Goal: Task Accomplishment & Management: Use online tool/utility

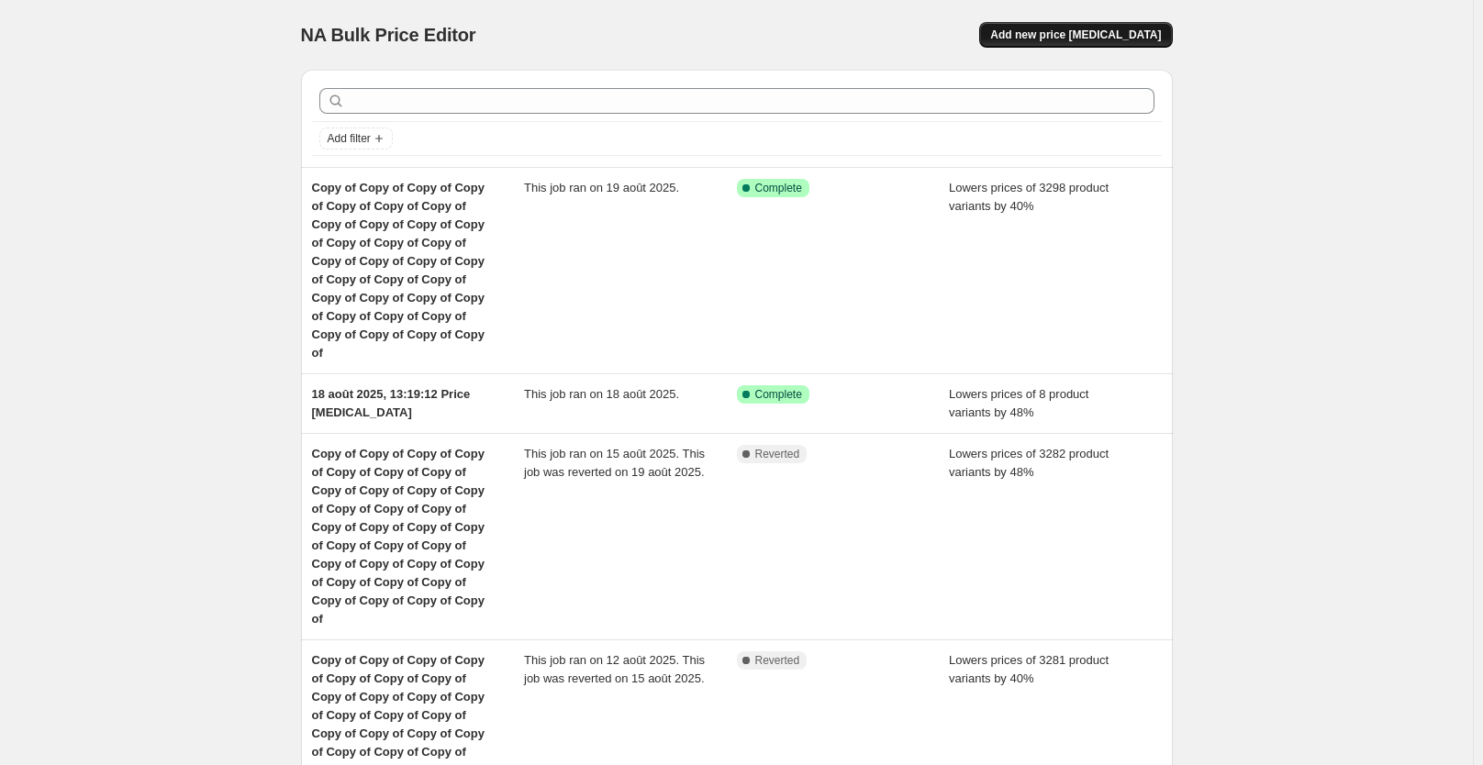
click at [1082, 41] on span "Add new price [MEDICAL_DATA]" at bounding box center [1075, 35] width 171 height 15
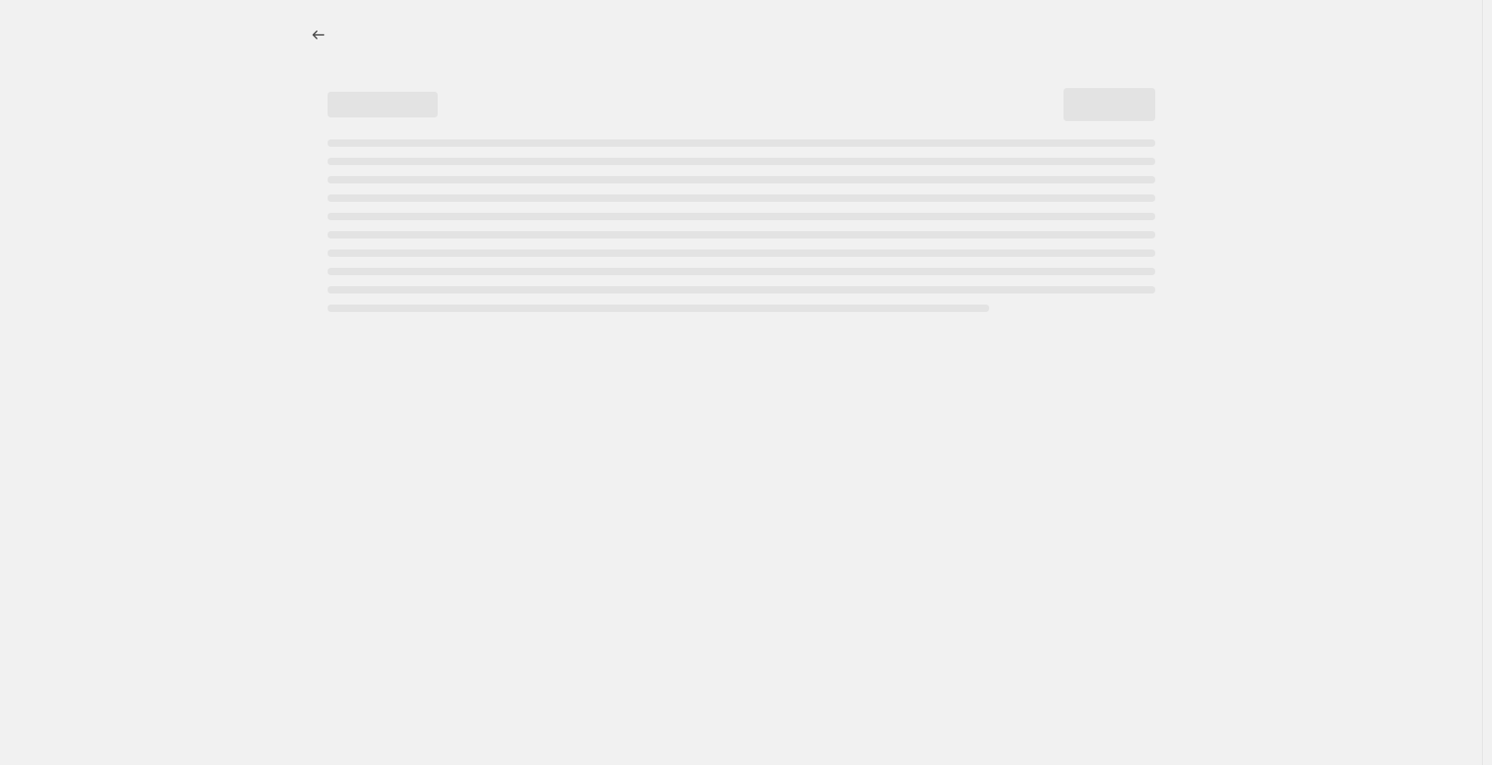
select select "percentage"
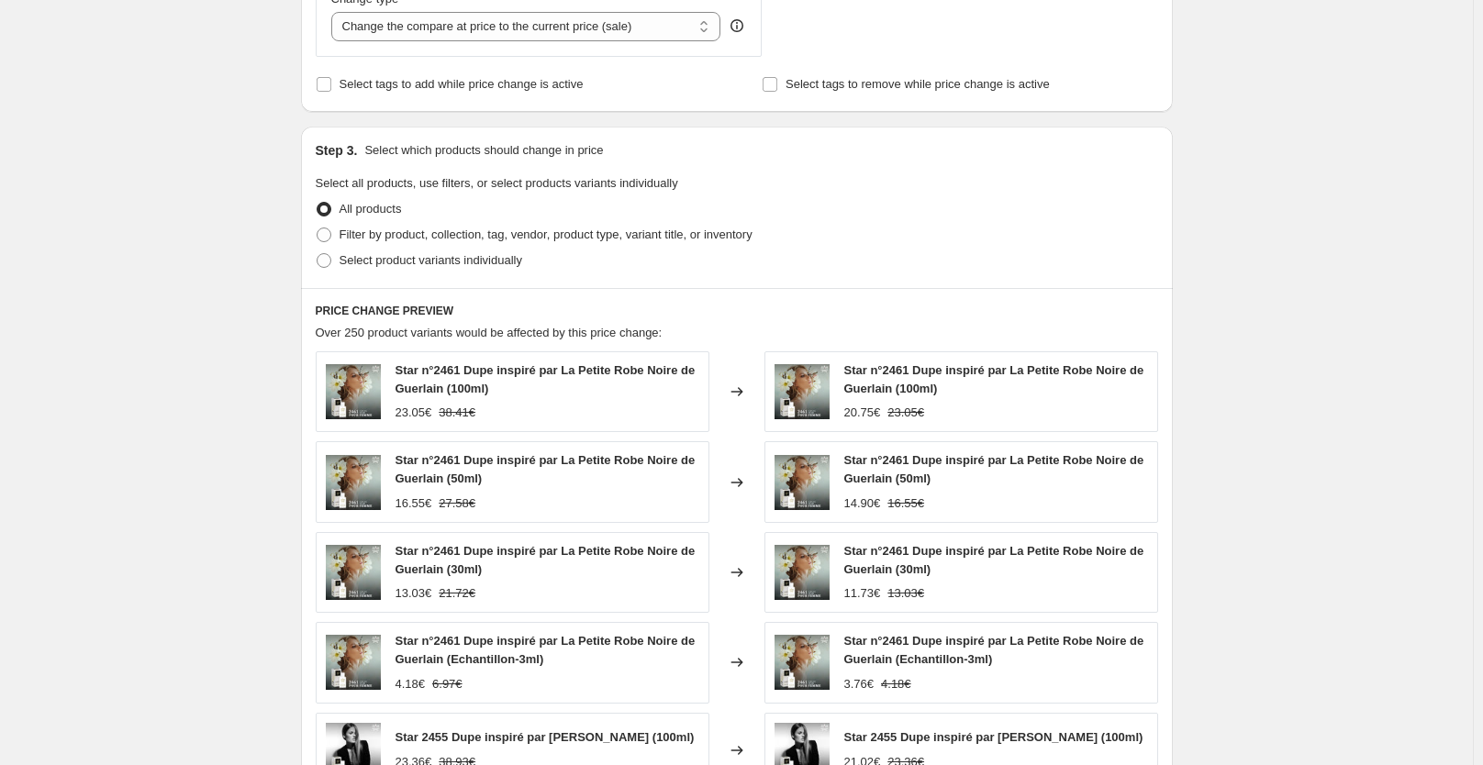
scroll to position [639, 0]
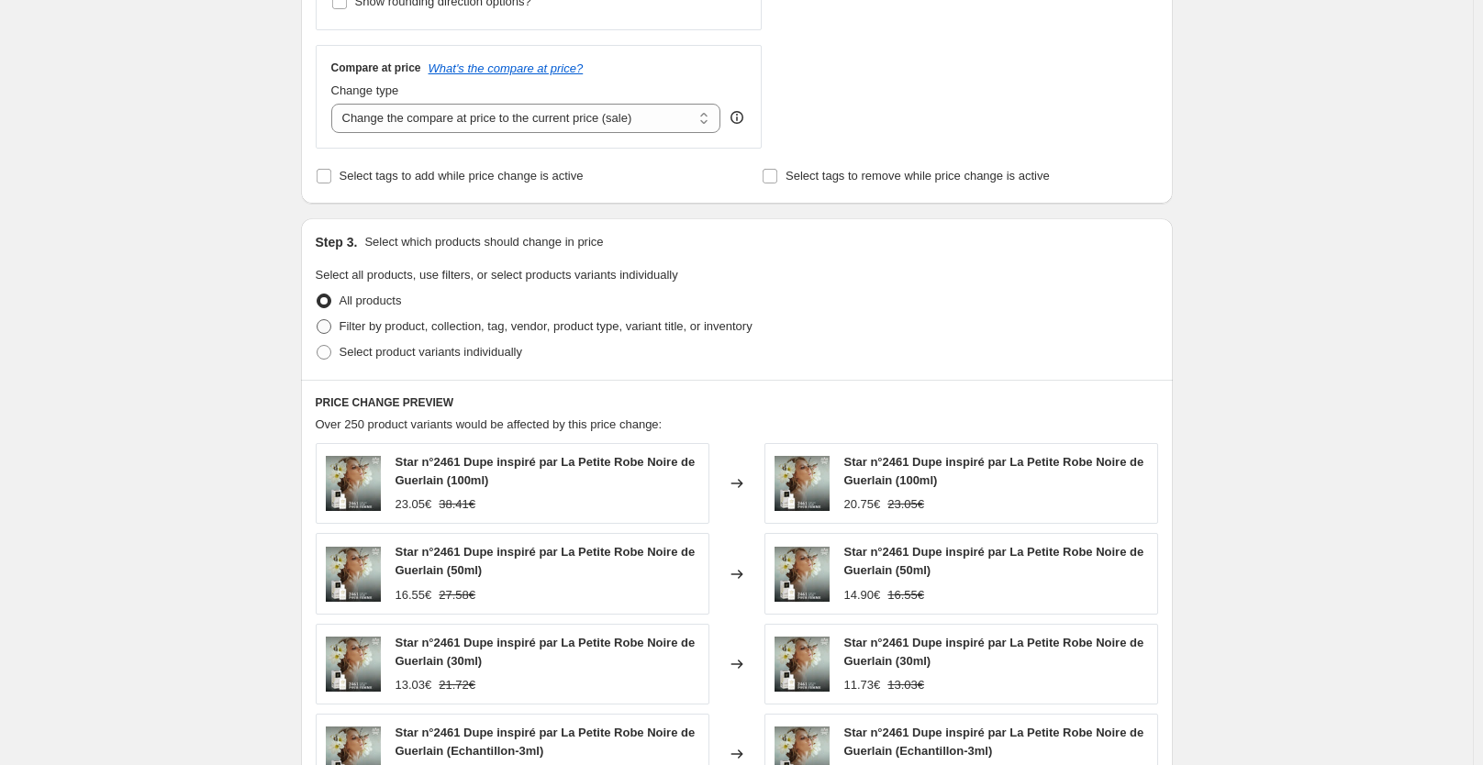
click at [479, 338] on label "Filter by product, collection, tag, vendor, product type, variant title, or inv…" at bounding box center [534, 327] width 437 height 26
click at [318, 320] on input "Filter by product, collection, tag, vendor, product type, variant title, or inv…" at bounding box center [317, 319] width 1 height 1
radio input "true"
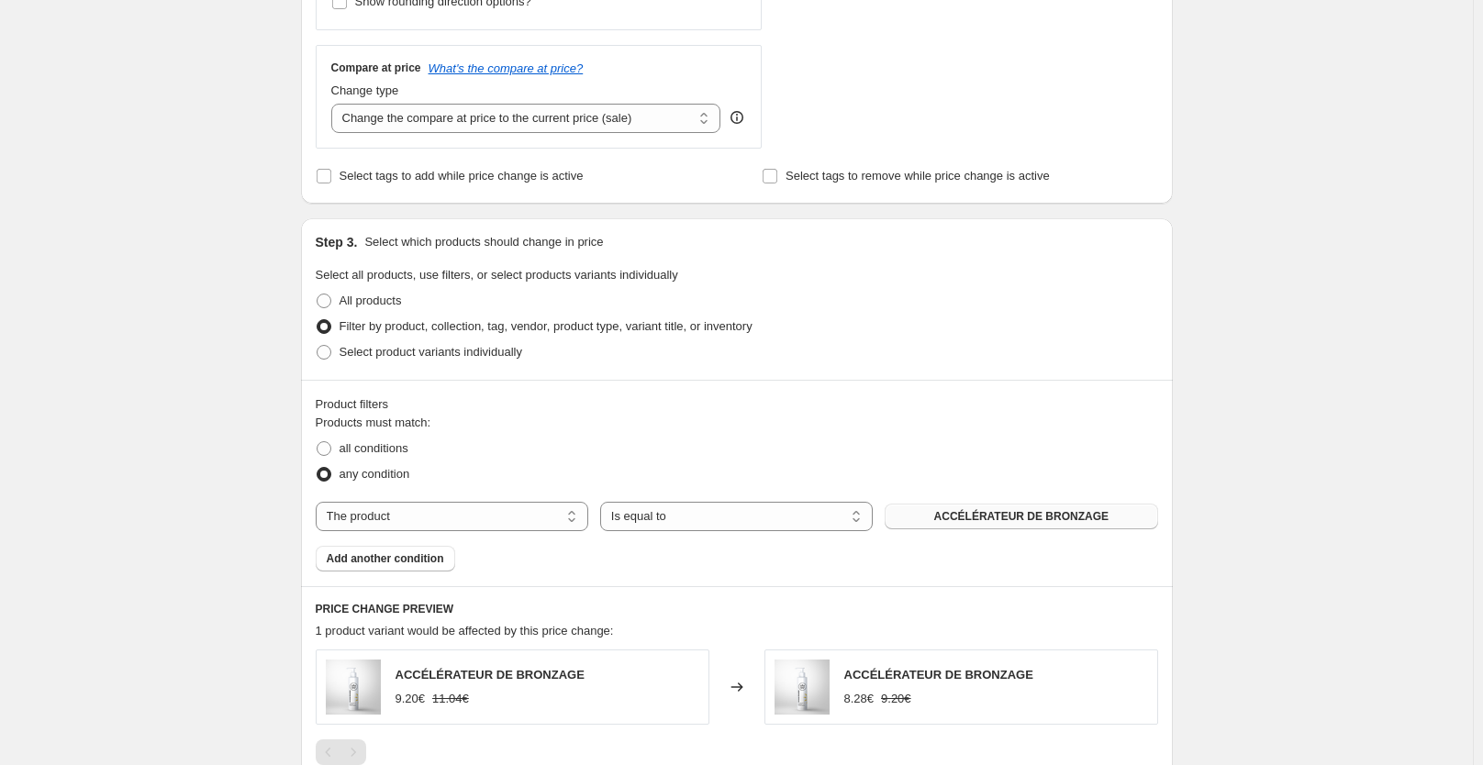
click at [973, 524] on span "ACCÉLÉRATEUR DE BRONZAGE" at bounding box center [1021, 516] width 174 height 15
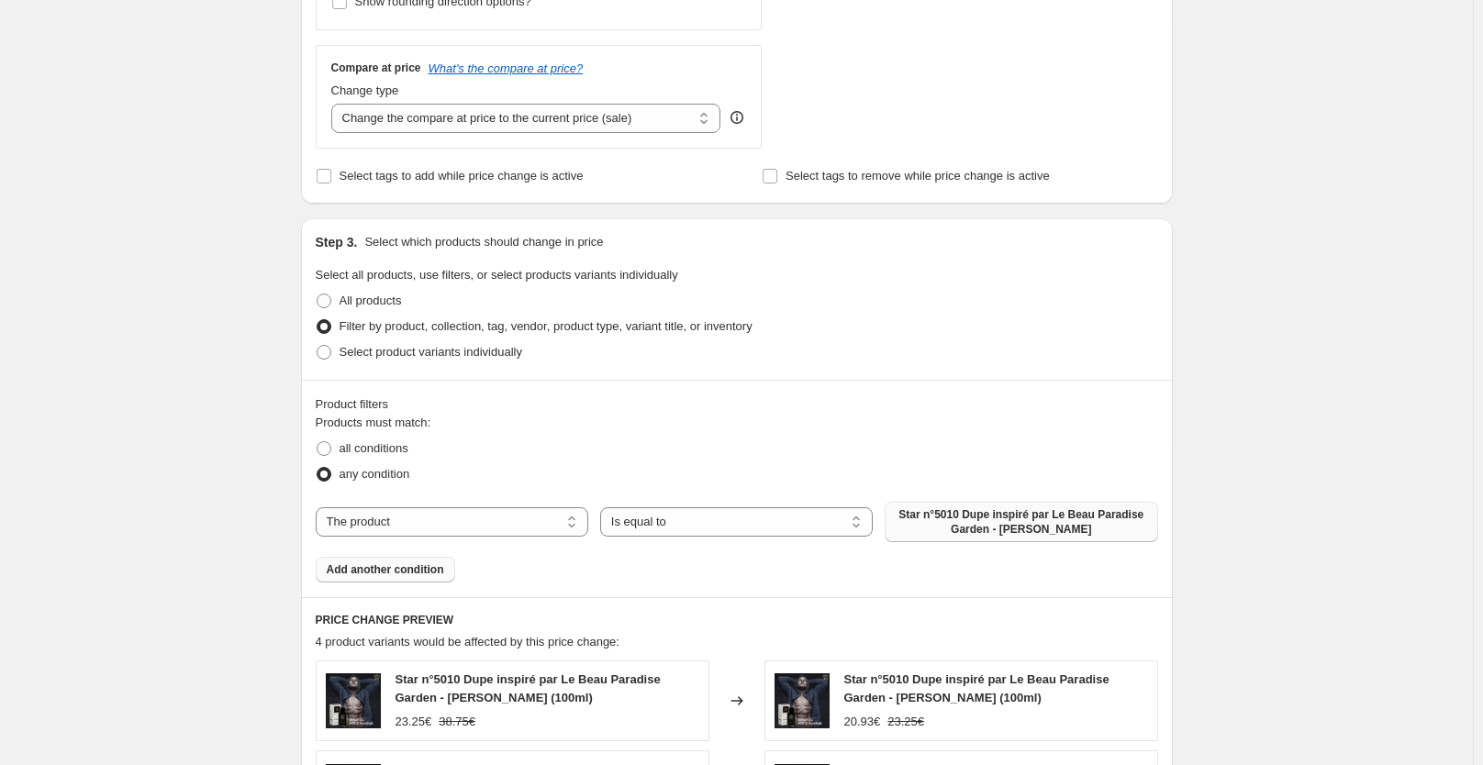
click at [427, 575] on span "Add another condition" at bounding box center [385, 570] width 117 height 15
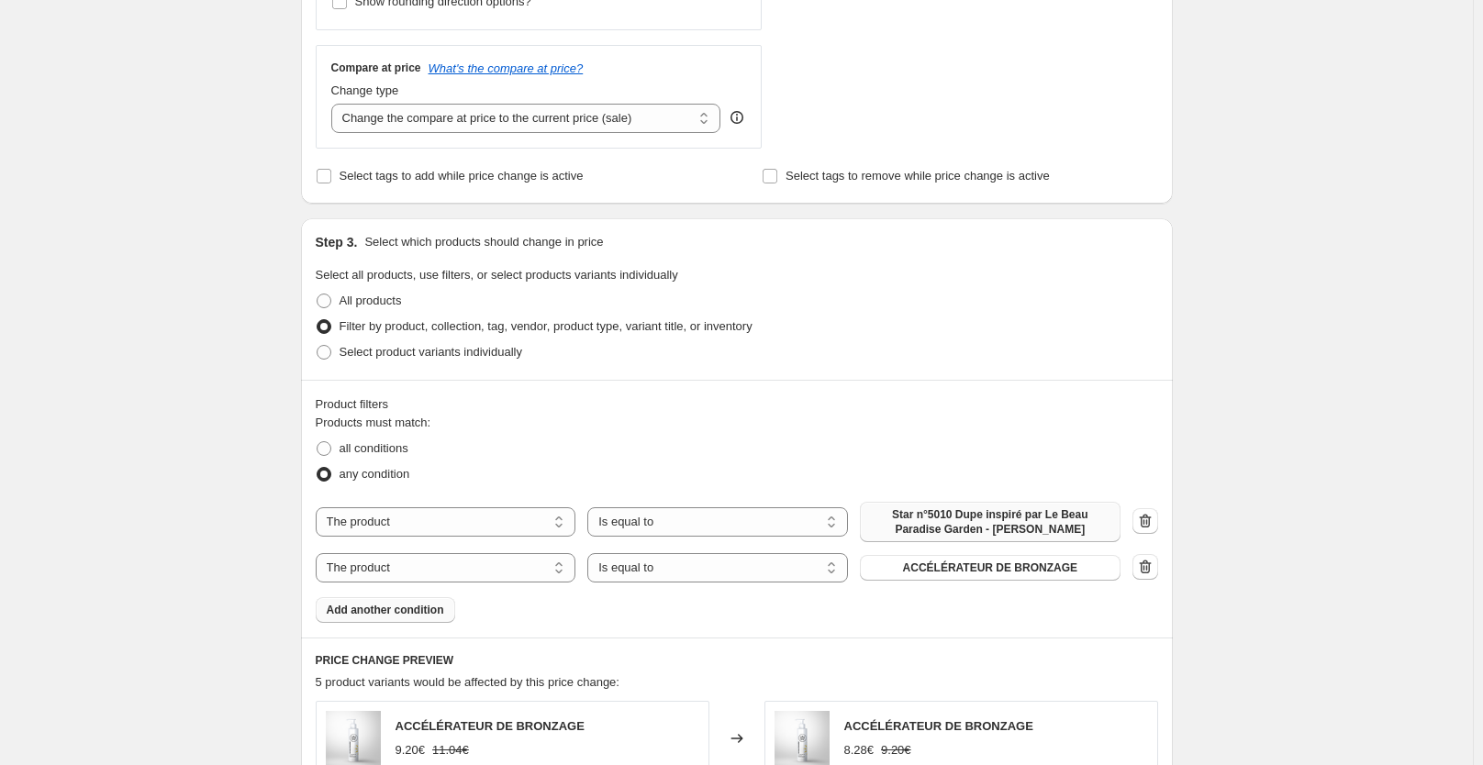
click at [423, 621] on button "Add another condition" at bounding box center [386, 611] width 140 height 26
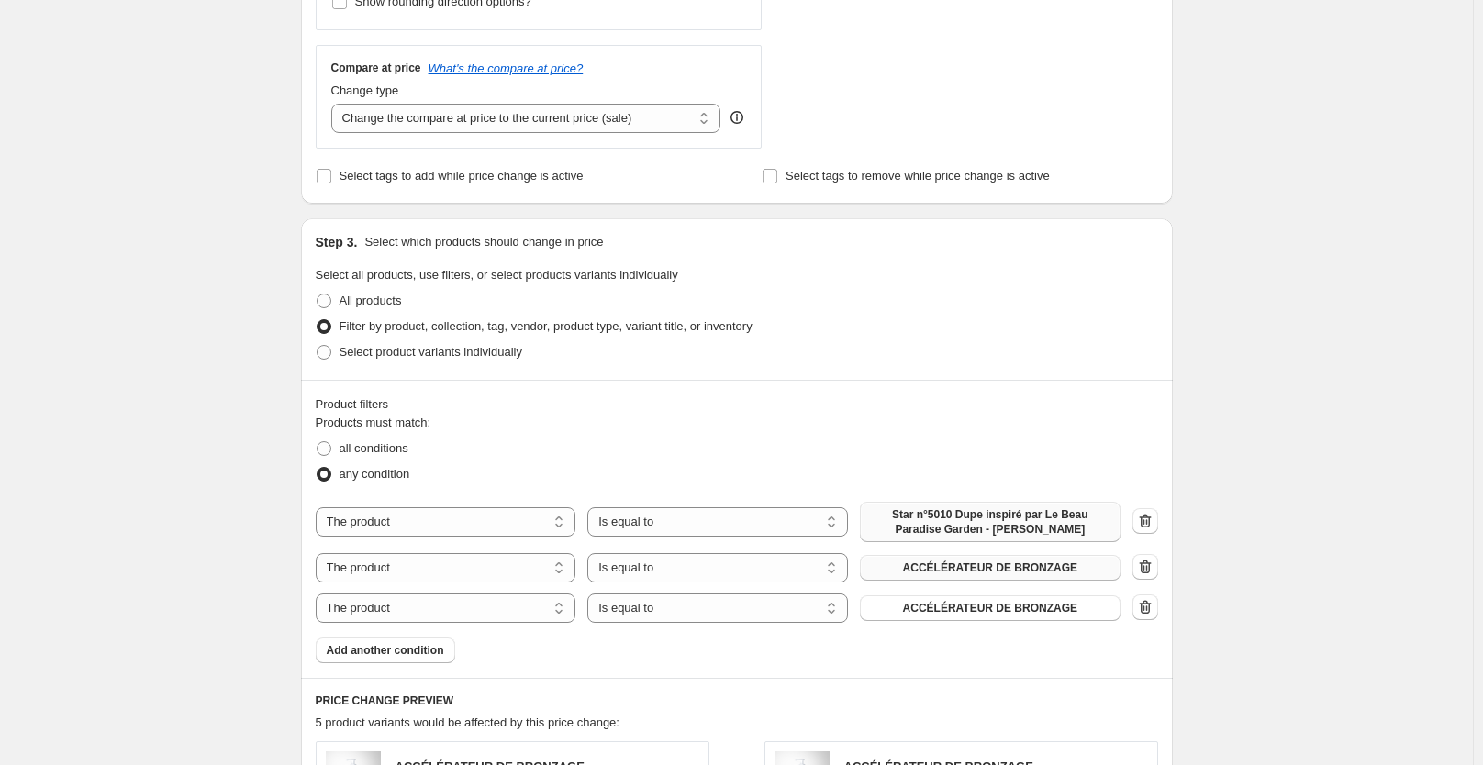
click at [998, 562] on span "ACCÉLÉRATEUR DE BRONZAGE" at bounding box center [990, 568] width 174 height 15
click at [944, 609] on span "ACCÉLÉRATEUR DE BRONZAGE" at bounding box center [990, 608] width 174 height 15
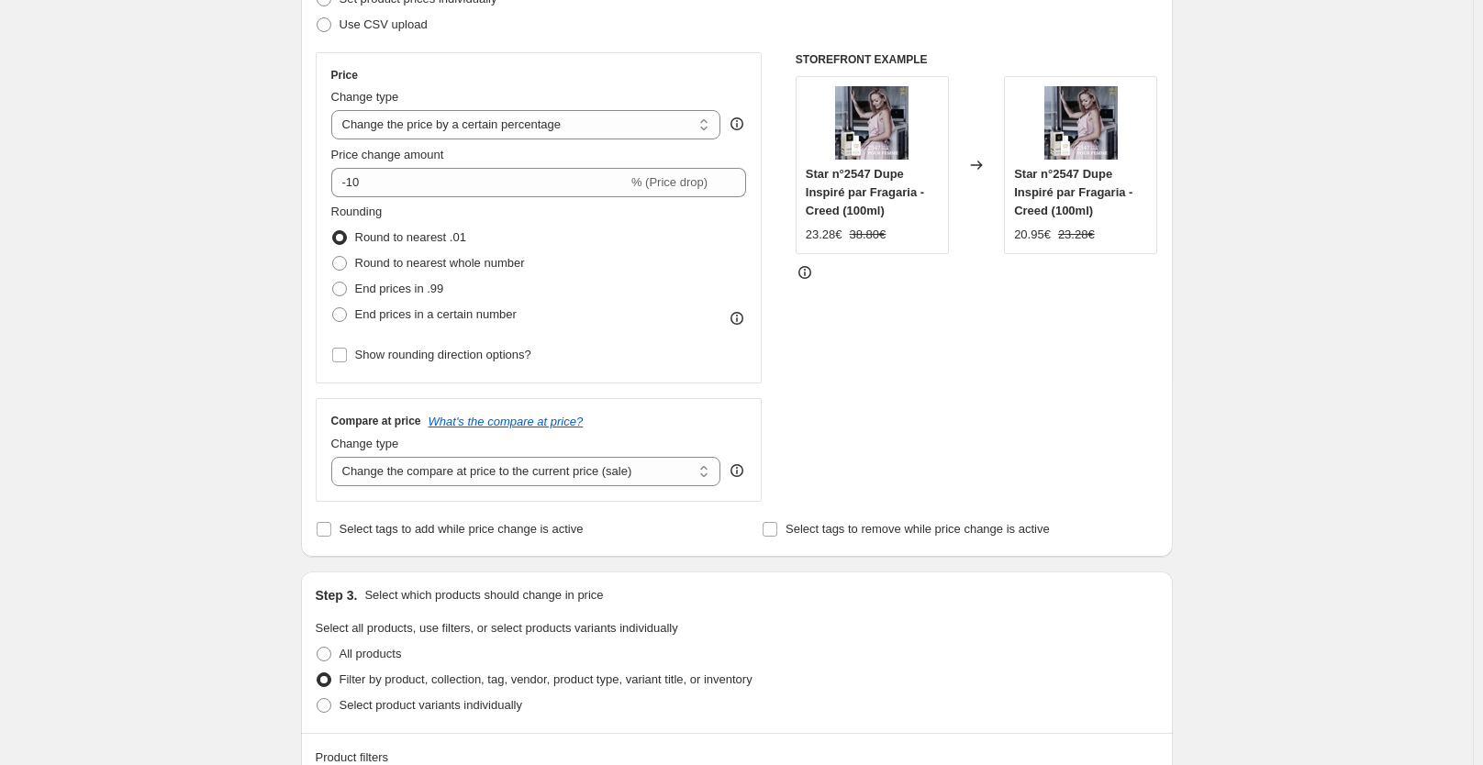
scroll to position [435, 0]
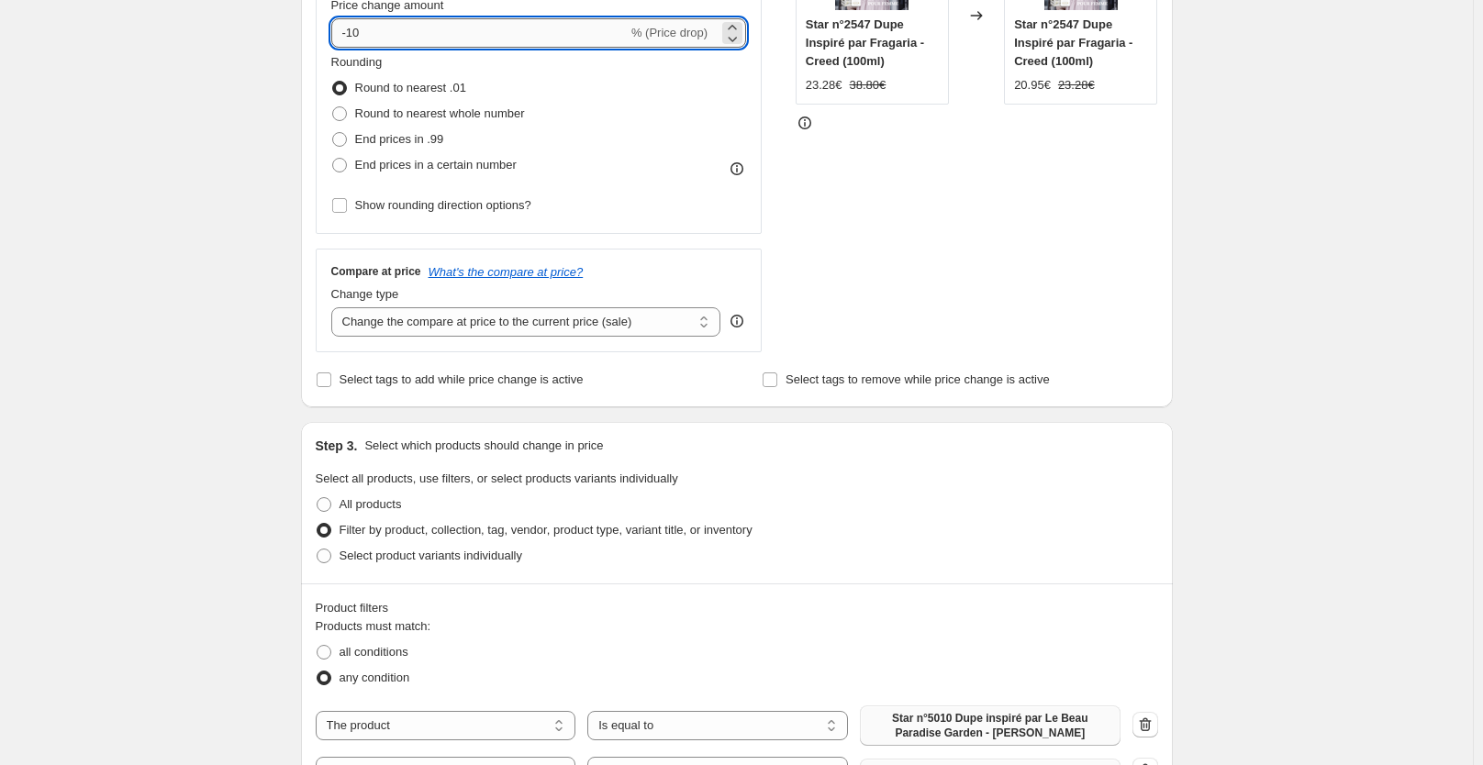
click at [412, 38] on input "-10" at bounding box center [479, 32] width 296 height 29
type input "-1"
type input "0"
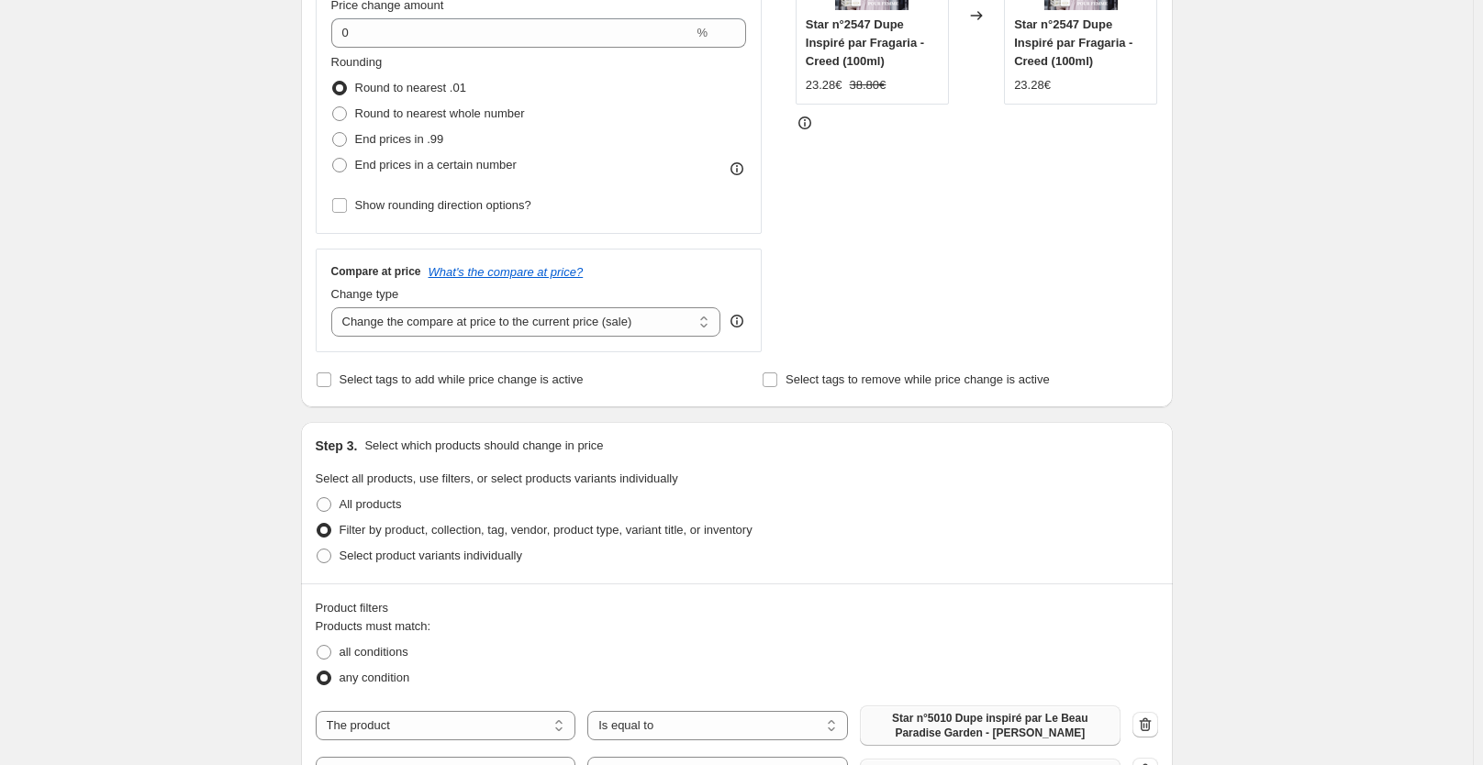
click at [1225, 327] on div "Create new price [MEDICAL_DATA]. This page is ready Create new price [MEDICAL_D…" at bounding box center [736, 643] width 1473 height 2156
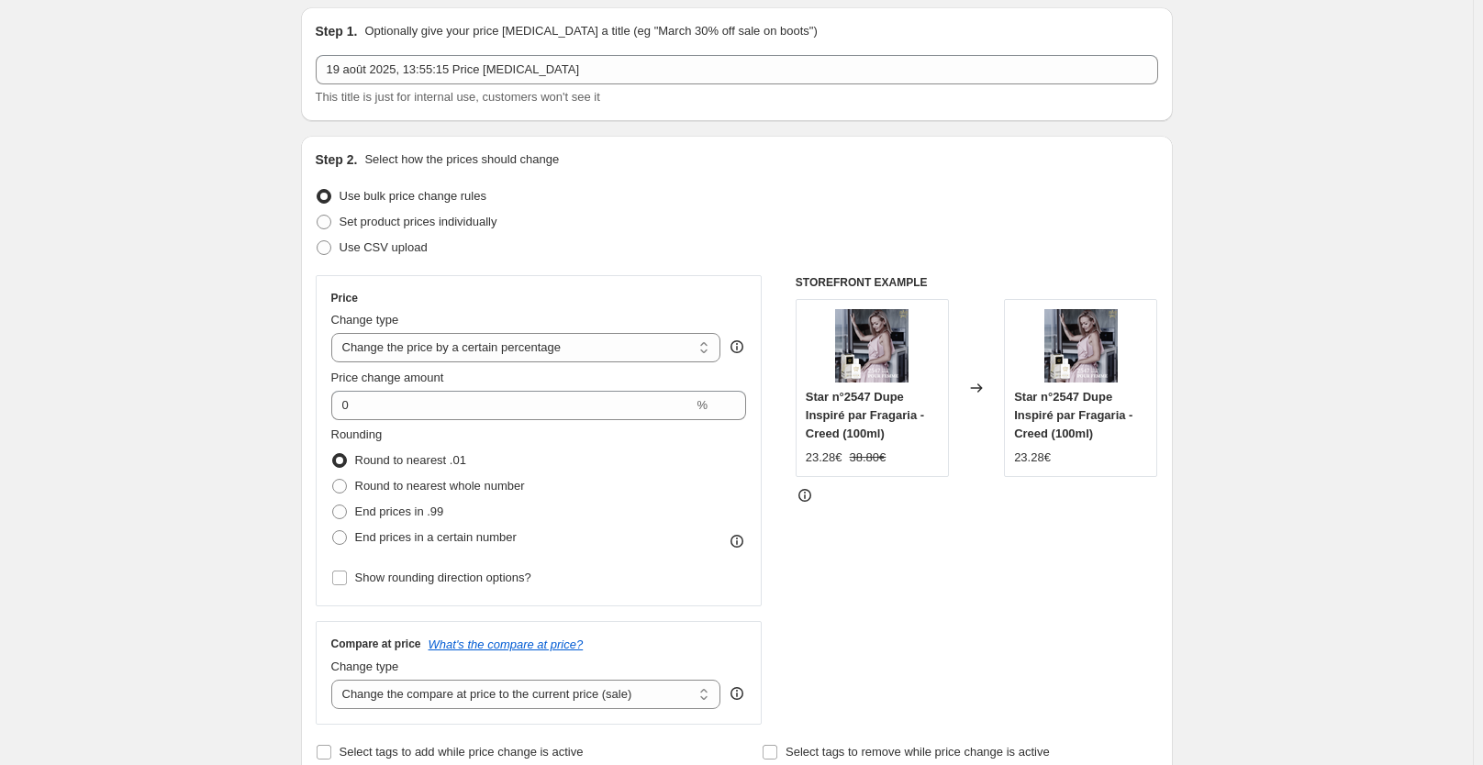
scroll to position [0, 0]
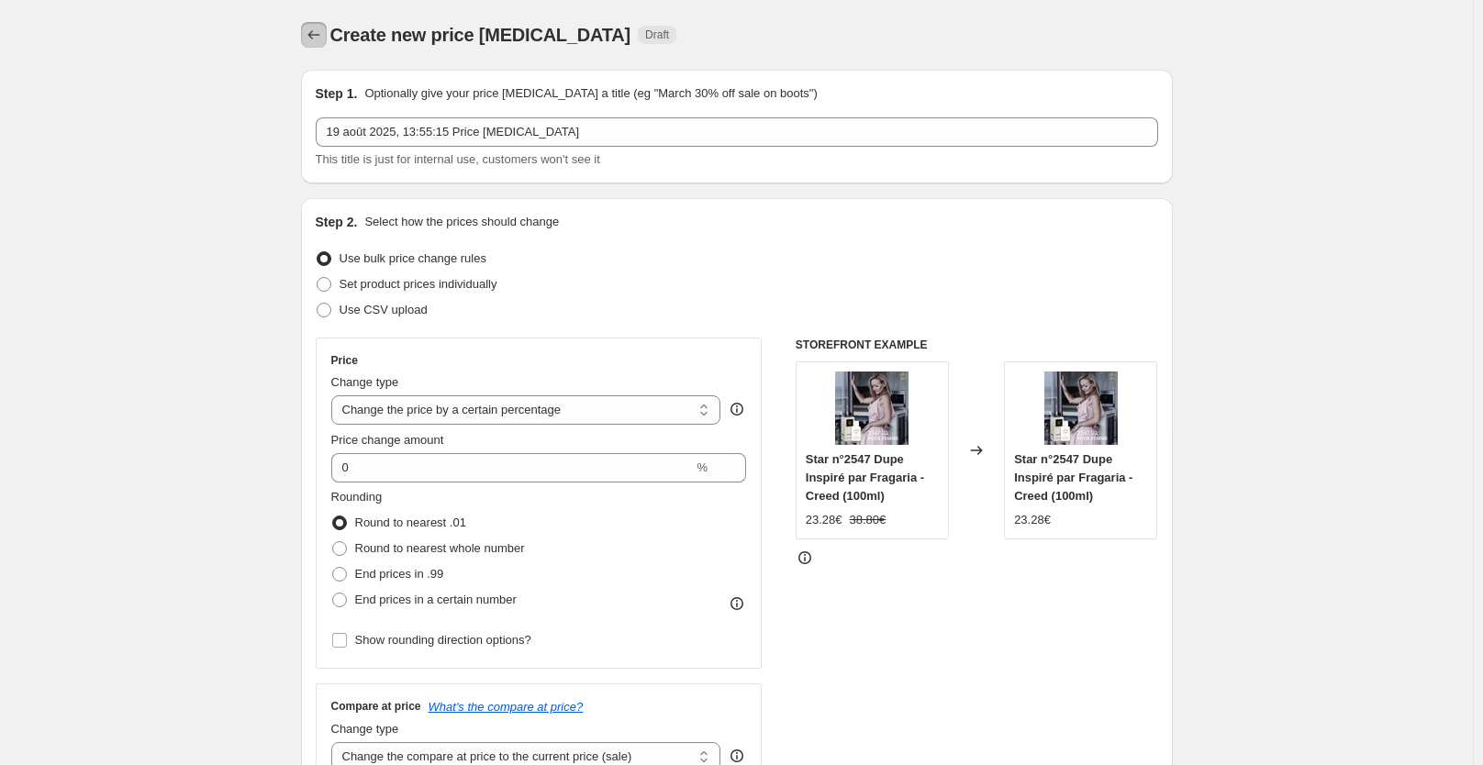
click at [319, 40] on icon "Price change jobs" at bounding box center [314, 35] width 18 height 18
